Goal: Transaction & Acquisition: Purchase product/service

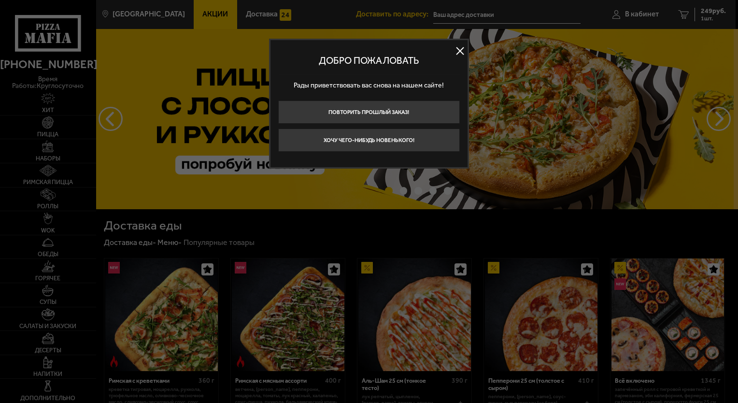
click at [587, 101] on div at bounding box center [369, 201] width 738 height 403
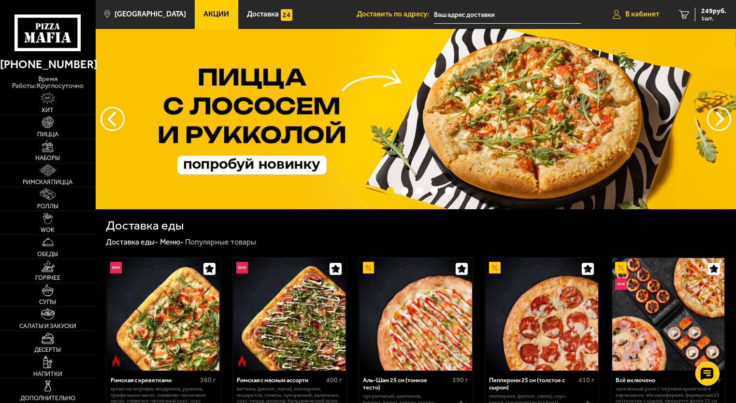
click at [630, 12] on span "В кабинет" at bounding box center [642, 14] width 34 height 7
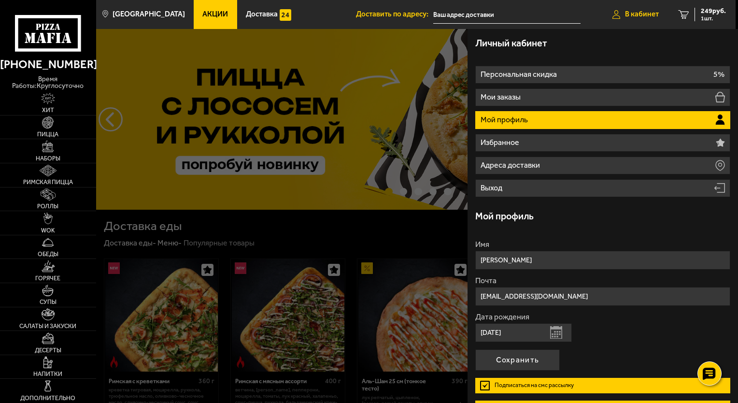
click at [644, 12] on span "В кабинет" at bounding box center [642, 14] width 34 height 7
click at [713, 6] on link "1 249 руб. 1 шт." at bounding box center [701, 14] width 67 height 29
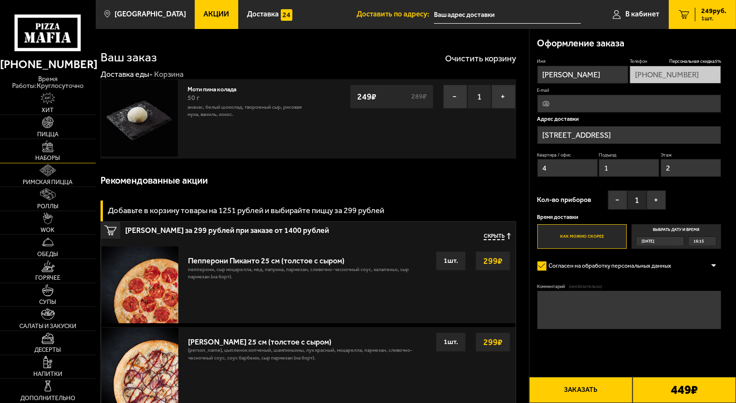
click at [41, 144] on link "Наборы" at bounding box center [48, 151] width 96 height 24
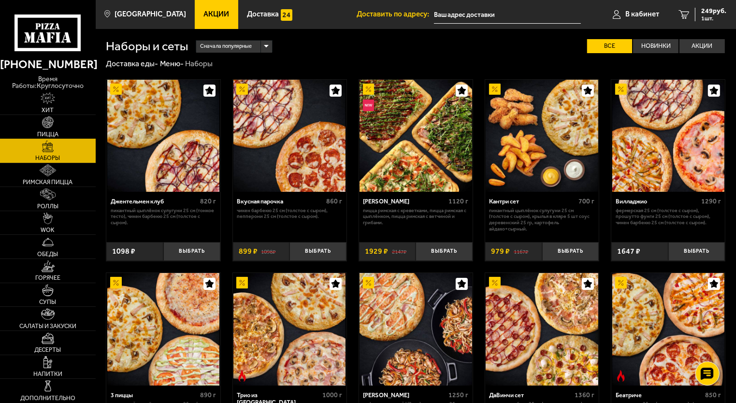
click at [52, 116] on img at bounding box center [48, 122] width 12 height 12
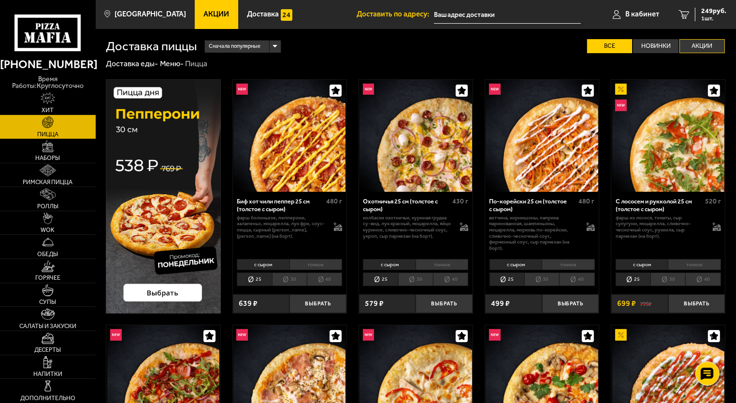
click at [715, 45] on label "Акции" at bounding box center [701, 46] width 45 height 14
click at [0, 0] on input "Акции" at bounding box center [0, 0] width 0 height 0
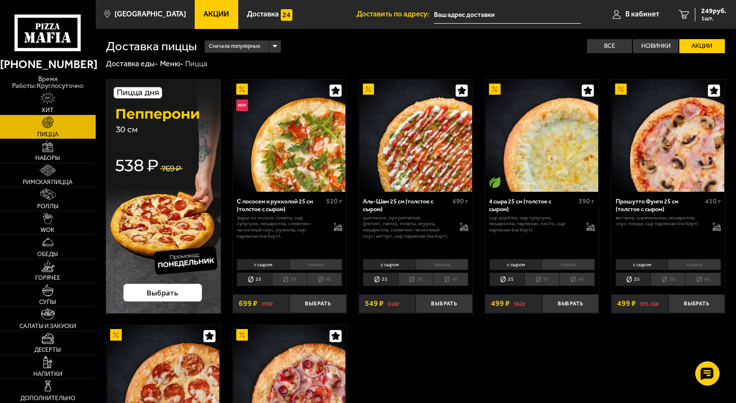
click at [180, 292] on img at bounding box center [163, 196] width 114 height 234
